Goal: Task Accomplishment & Management: Manage account settings

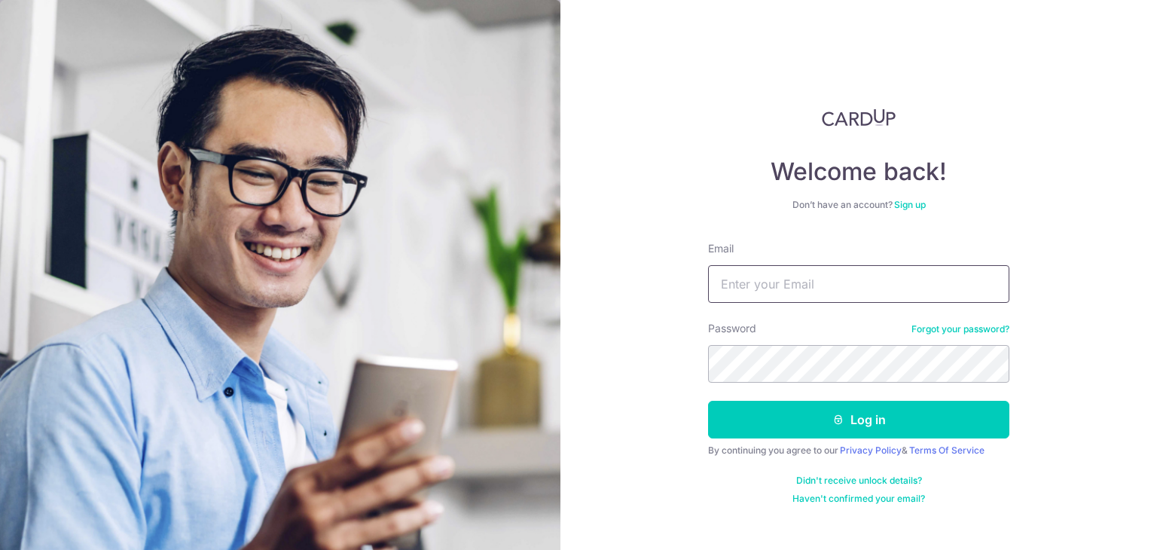
drag, startPoint x: 856, startPoint y: 283, endPoint x: 856, endPoint y: 298, distance: 15.1
click at [856, 283] on input "Email" at bounding box center [858, 284] width 301 height 38
type input "[EMAIL_ADDRESS][DOMAIN_NAME]"
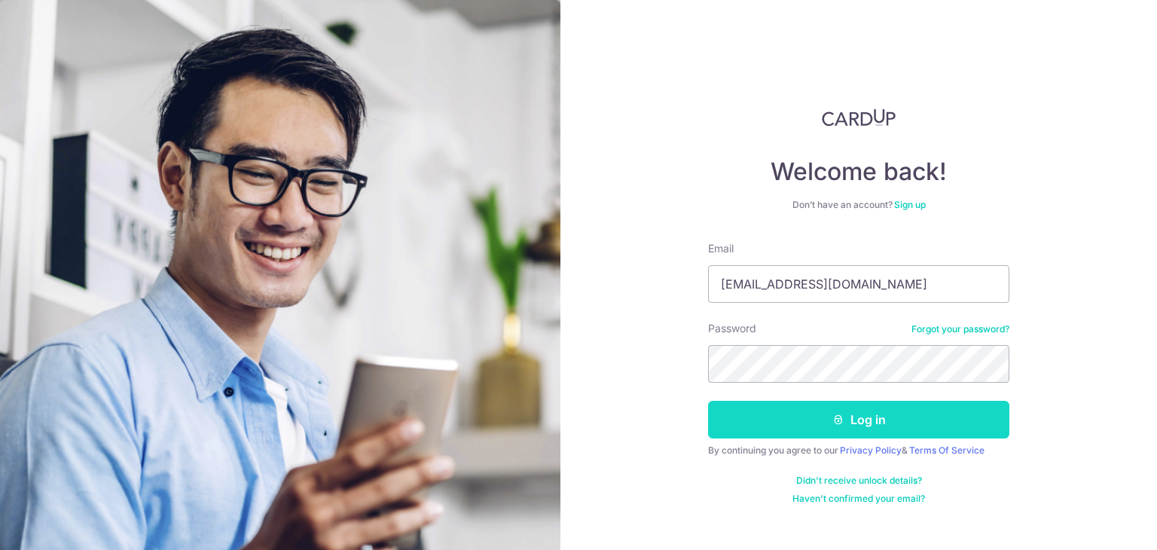
click at [877, 426] on button "Log in" at bounding box center [858, 420] width 301 height 38
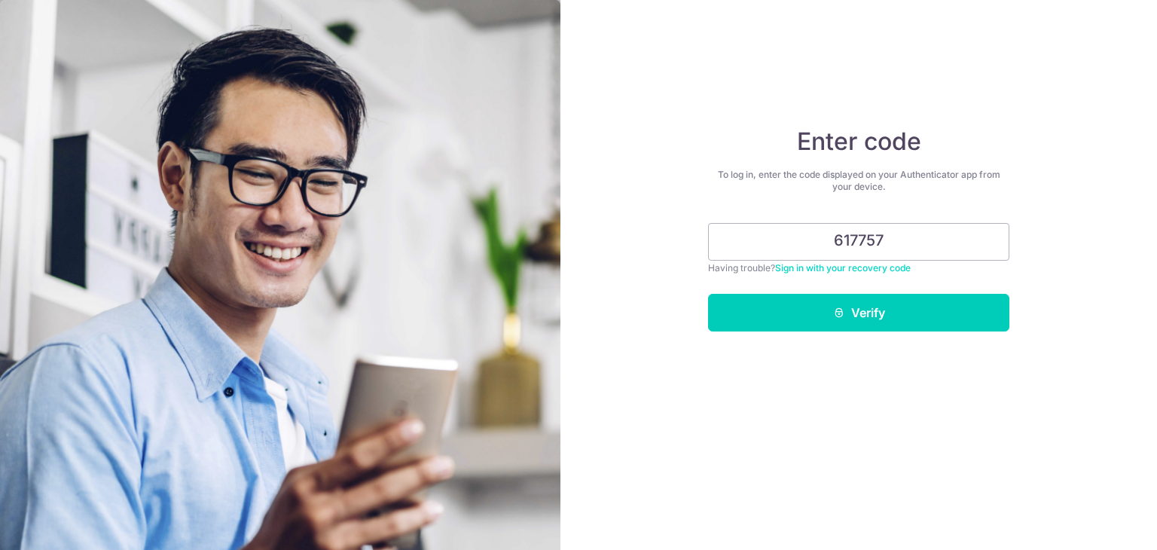
type input "617757"
click at [708, 294] on button "Verify" at bounding box center [858, 313] width 301 height 38
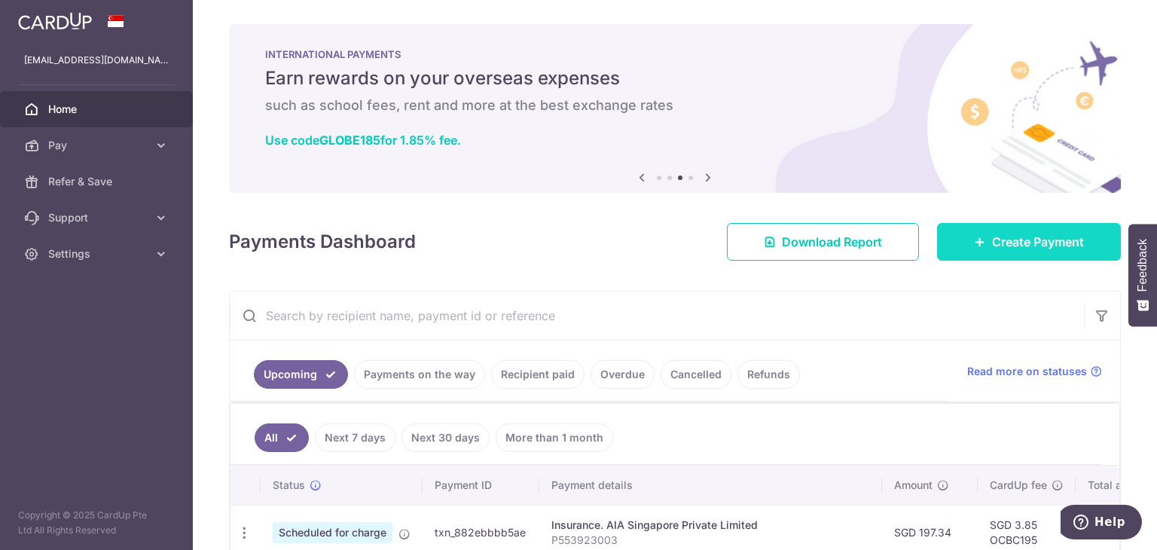
click at [1040, 257] on link "Create Payment" at bounding box center [1029, 242] width 184 height 38
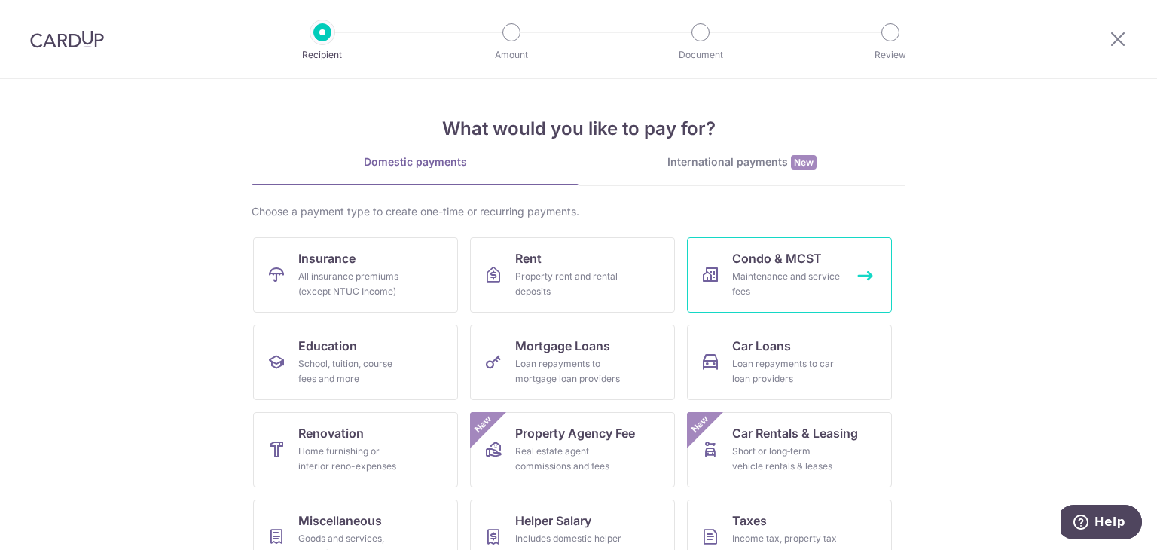
click at [725, 270] on link "Condo & MCST Maintenance and service fees" at bounding box center [789, 274] width 205 height 75
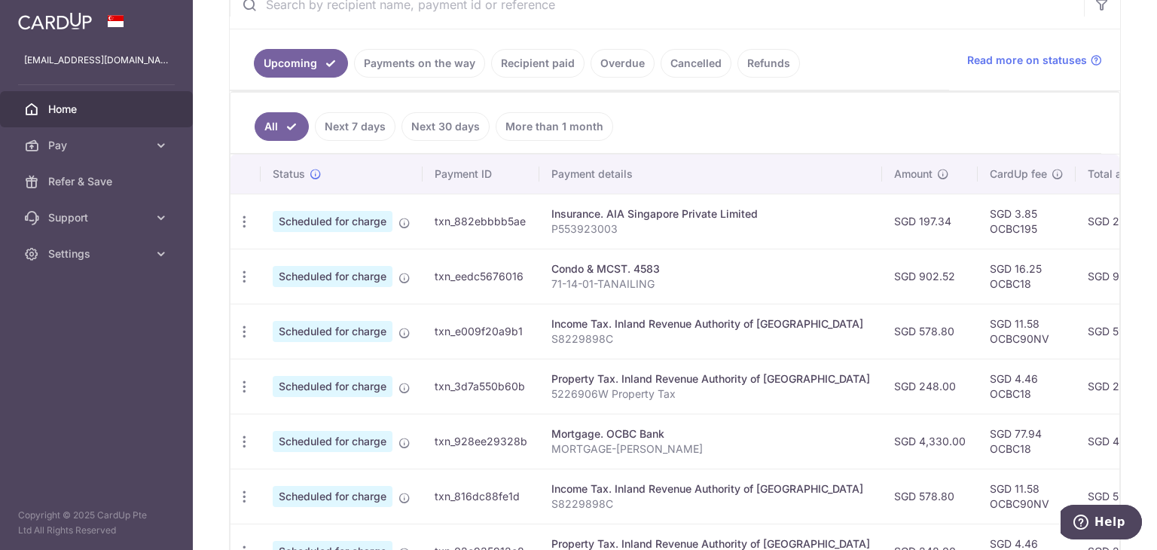
scroll to position [301, 0]
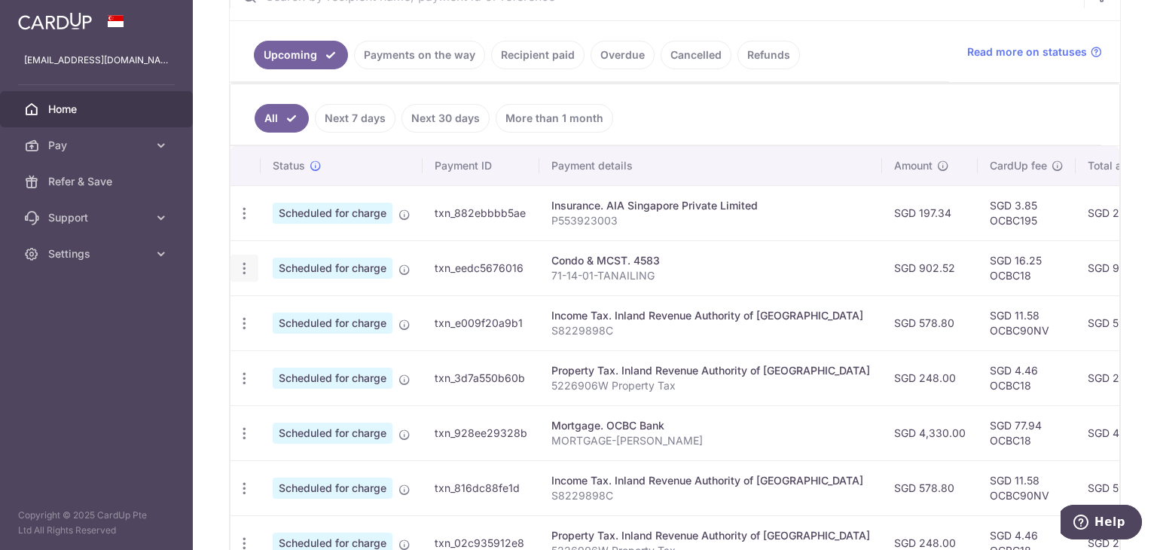
click at [248, 222] on icon "button" at bounding box center [245, 214] width 16 height 16
click at [796, 308] on div "Income Tax. Inland Revenue Authority of [GEOGRAPHIC_DATA]" at bounding box center [711, 315] width 319 height 15
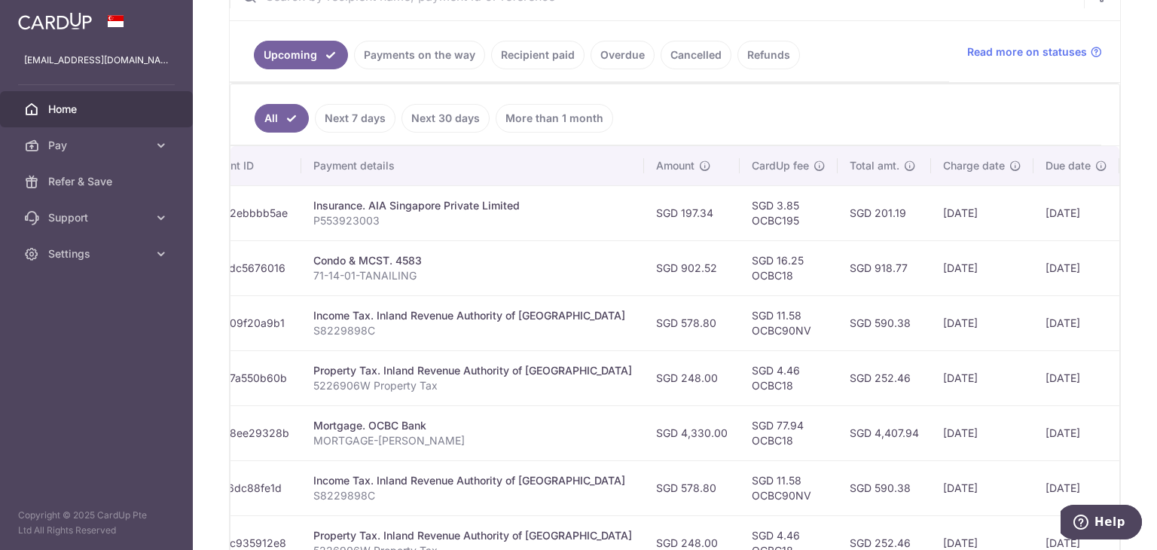
scroll to position [0, 297]
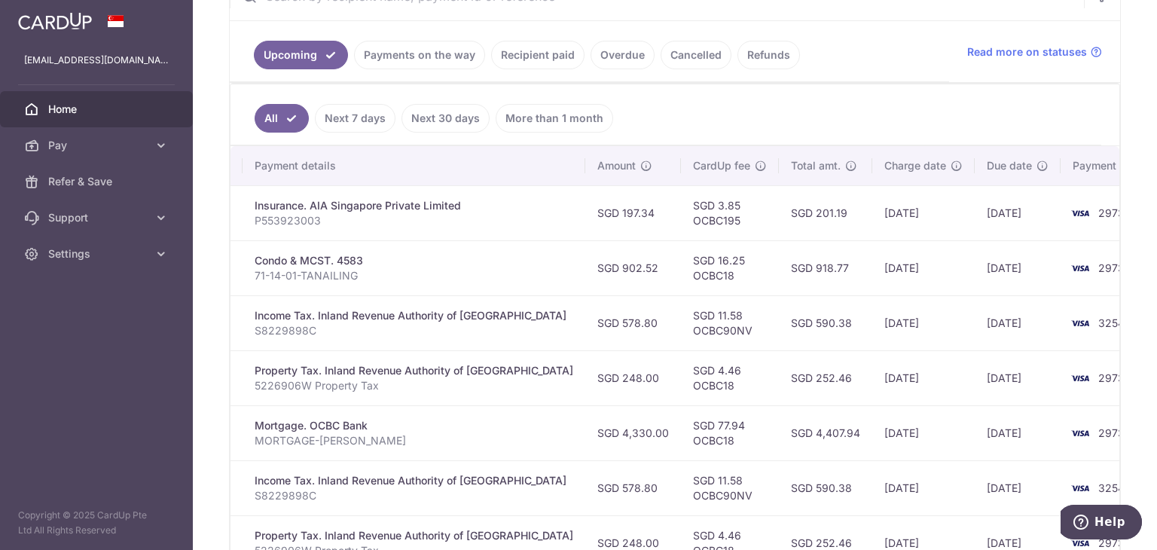
drag, startPoint x: 495, startPoint y: 267, endPoint x: 913, endPoint y: 284, distance: 418.5
click at [913, 284] on tr "Update payment Cancel payment Scheduled for charge txn_eedc5676016 Condo & MCST…" at bounding box center [555, 267] width 1242 height 55
click at [913, 284] on td "[DATE]" at bounding box center [923, 267] width 102 height 55
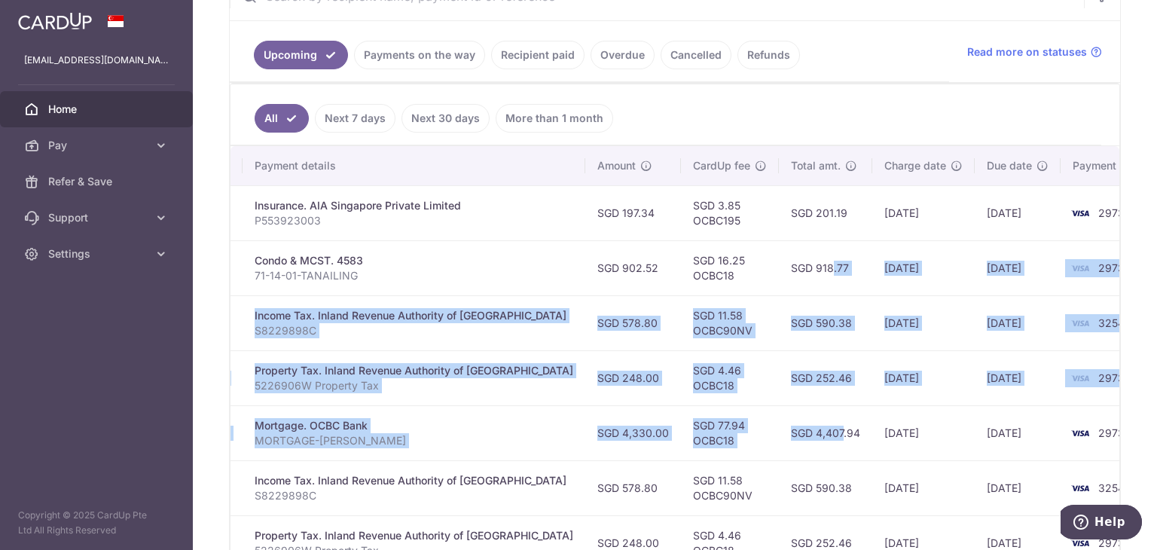
drag, startPoint x: 760, startPoint y: 447, endPoint x: 750, endPoint y: 278, distance: 169.1
click at [750, 278] on tbody "Update payment Cancel payment Scheduled for charge txn_882ebbbb5ae Insurance. A…" at bounding box center [555, 460] width 1242 height 550
